Goal: Task Accomplishment & Management: Manage account settings

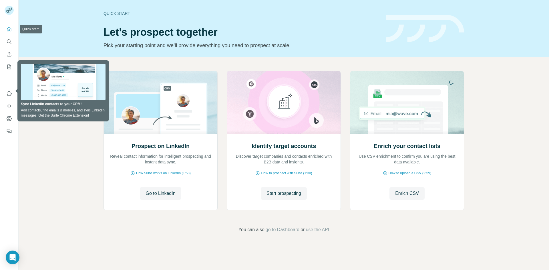
click at [11, 27] on icon "Quick start" at bounding box center [9, 29] width 6 height 6
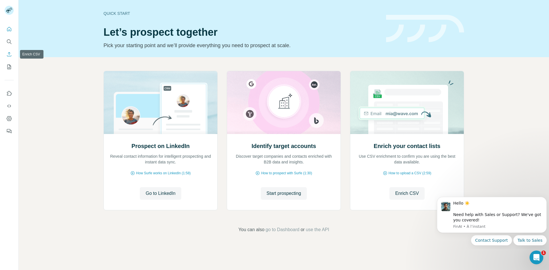
click at [9, 57] on button "Enrich CSV" at bounding box center [9, 54] width 9 height 10
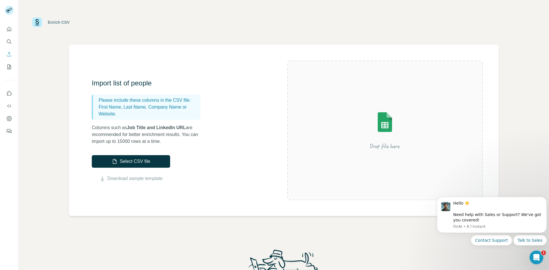
click at [141, 119] on div "Please include these columns in the CSV file: First Name, Last Name, Company Na…" at bounding box center [146, 107] width 109 height 25
click at [139, 178] on link "Download sample template" at bounding box center [135, 178] width 55 height 7
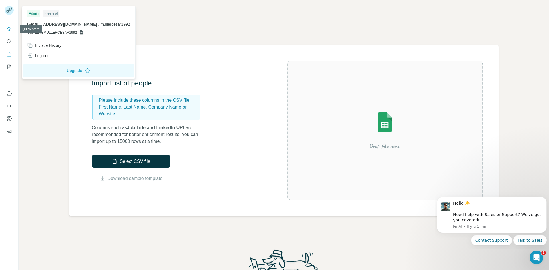
click at [10, 28] on icon "Quick start" at bounding box center [9, 29] width 6 height 6
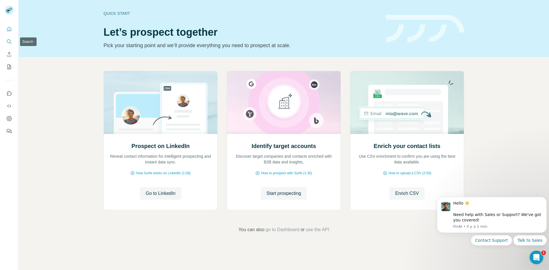
click at [10, 42] on icon "Search" at bounding box center [9, 42] width 6 height 6
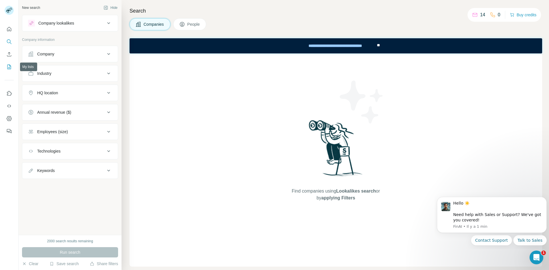
click at [10, 68] on icon "My lists" at bounding box center [9, 67] width 6 height 6
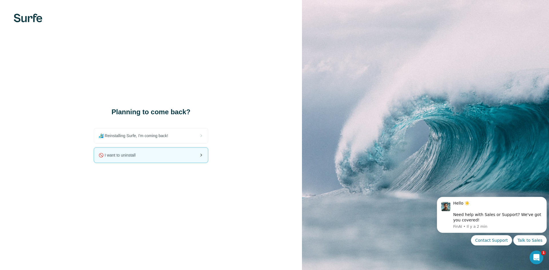
click at [125, 156] on span "🚫 I want to uninstall" at bounding box center [119, 155] width 41 height 6
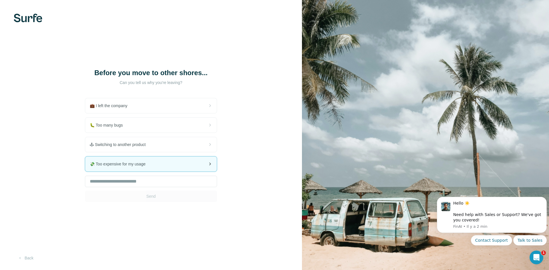
click at [143, 163] on span "💸 Too expensive for my usage" at bounding box center [120, 164] width 60 height 6
